Goal: Task Accomplishment & Management: Manage account settings

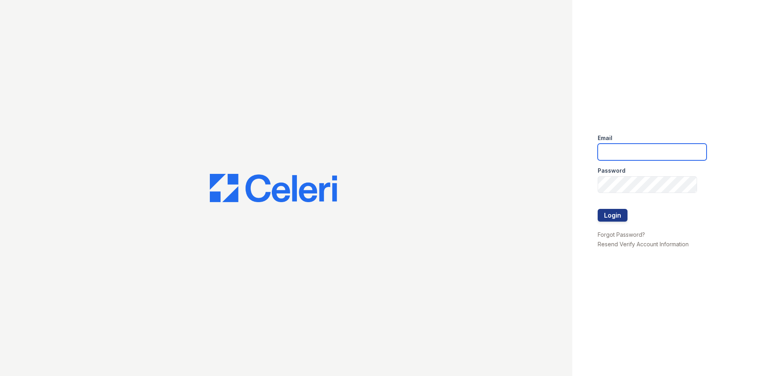
click at [656, 158] on input "email" at bounding box center [652, 152] width 109 height 17
type input "[DOMAIN_NAME][EMAIL_ADDRESS][DOMAIN_NAME]"
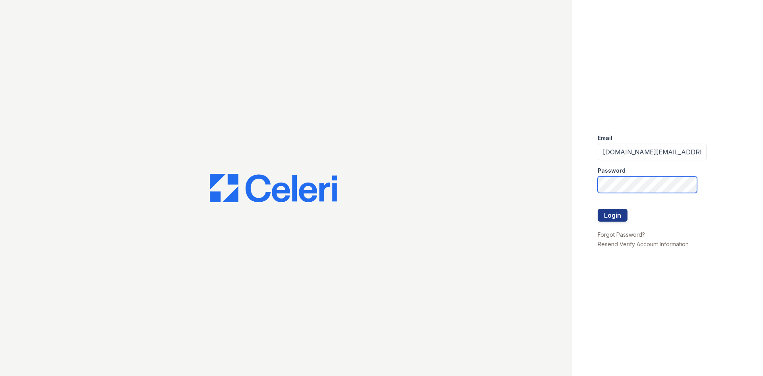
click at [598, 209] on button "Login" at bounding box center [613, 215] width 30 height 13
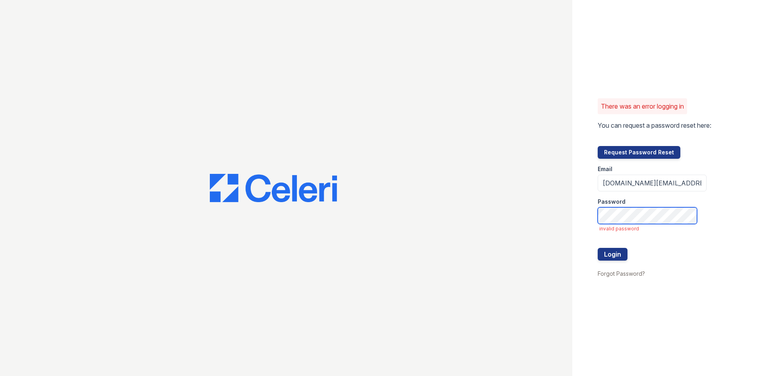
click at [598, 248] on button "Login" at bounding box center [613, 254] width 30 height 13
click at [657, 148] on button "Request Password Reset" at bounding box center [639, 152] width 83 height 13
